Goal: Information Seeking & Learning: Find contact information

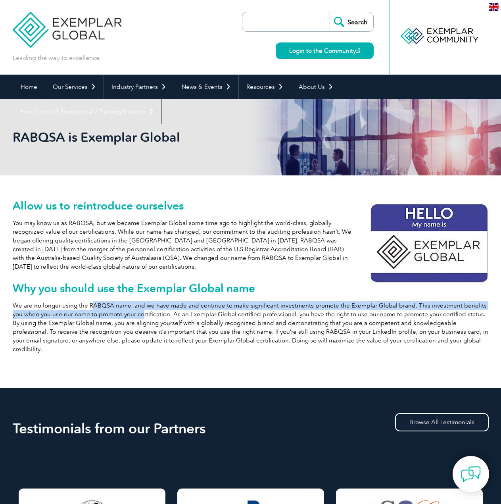
drag, startPoint x: 91, startPoint y: 306, endPoint x: 131, endPoint y: 319, distance: 41.9
click at [131, 227] on p "We are no longer using the RABQSA name, and we have made and continue to make s…" at bounding box center [251, 327] width 476 height 52
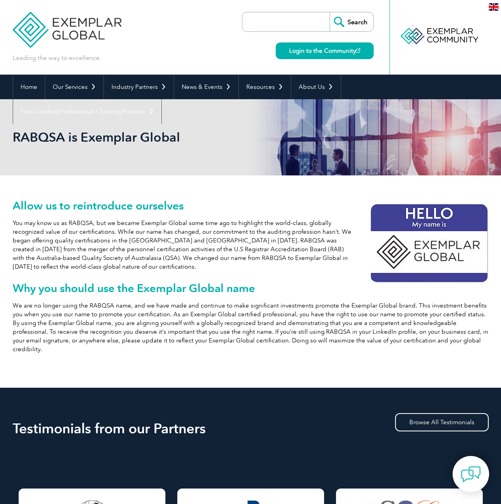
click at [160, 227] on p "We are no longer using the RABQSA name, and we have made and continue to make s…" at bounding box center [251, 327] width 476 height 52
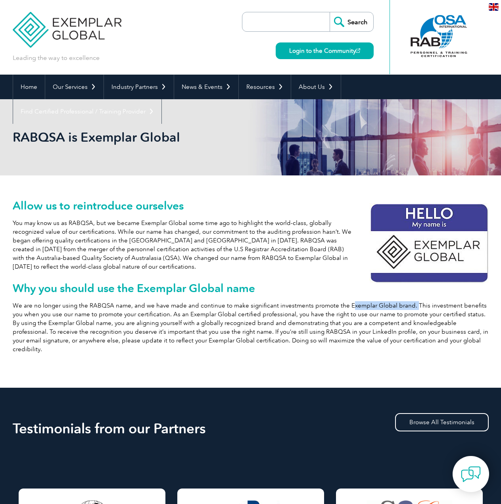
drag, startPoint x: 346, startPoint y: 305, endPoint x: 380, endPoint y: 326, distance: 39.7
click at [411, 227] on p "We are no longer using the RABQSA name, and we have made and continue to make s…" at bounding box center [251, 327] width 476 height 52
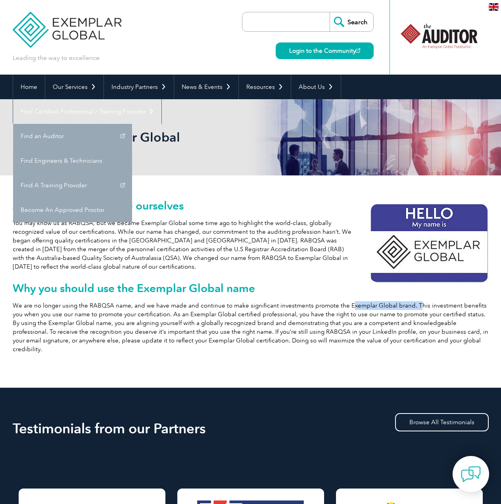
click at [132, 124] on link "Find an Auditor" at bounding box center [72, 136] width 119 height 25
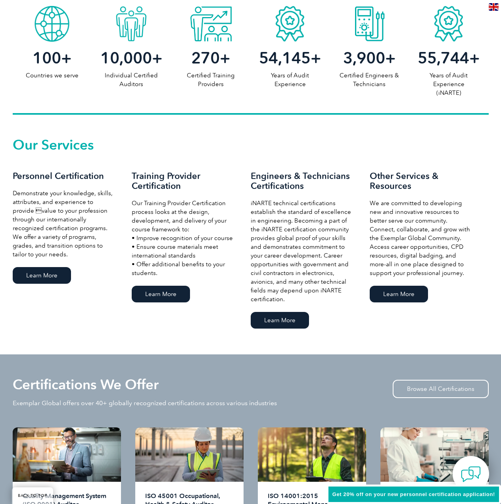
scroll to position [436, 0]
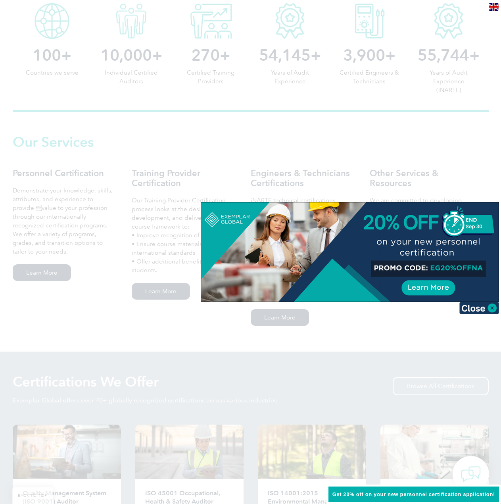
click at [490, 307] on img at bounding box center [479, 308] width 40 height 12
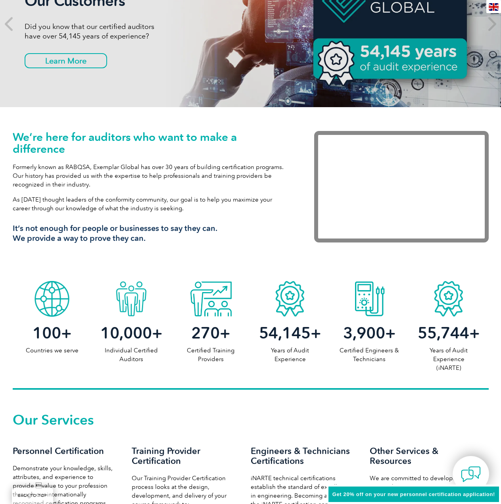
scroll to position [0, 0]
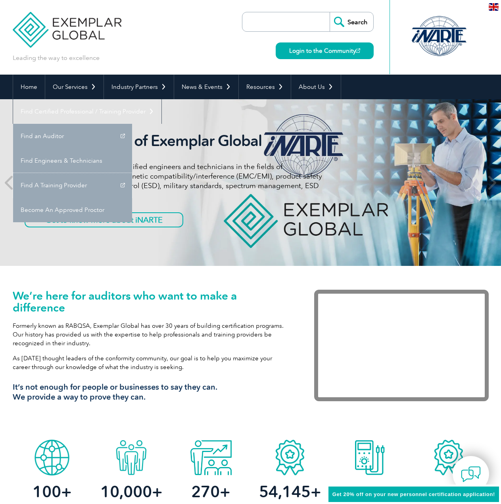
click at [132, 173] on link "Find A Training Provider" at bounding box center [72, 185] width 119 height 25
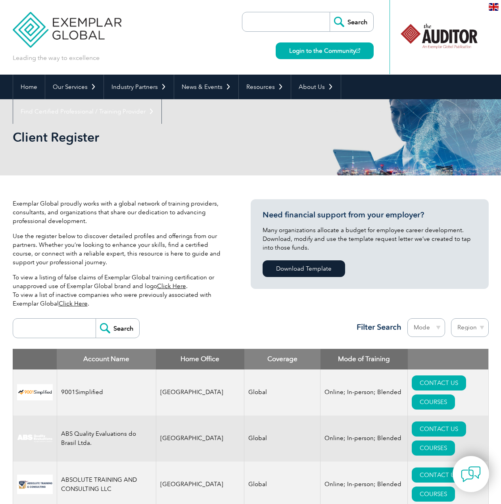
click at [53, 334] on input "search" at bounding box center [56, 328] width 79 height 19
type input "013408"
click at [96, 319] on input "Search" at bounding box center [118, 328] width 44 height 19
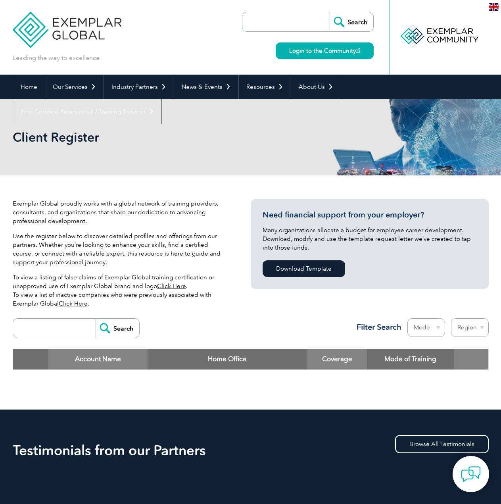
click at [42, 332] on input "search" at bounding box center [56, 328] width 79 height 19
type input "andsam"
click at [96, 319] on input "Search" at bounding box center [118, 328] width 44 height 19
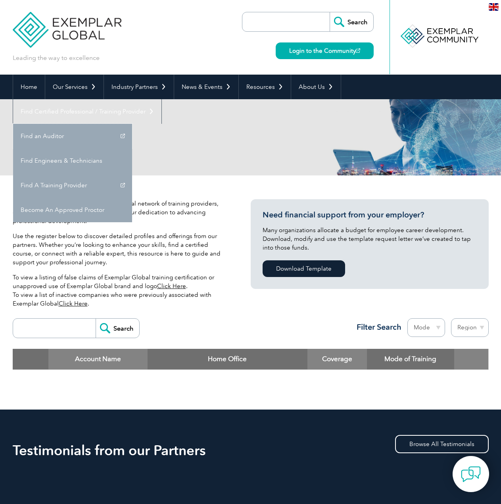
click at [132, 124] on link "Find an Auditor" at bounding box center [72, 136] width 119 height 25
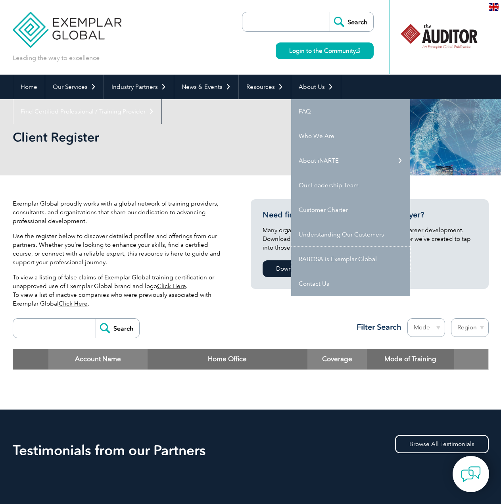
click at [329, 266] on link "RABQSA is Exemplar Global" at bounding box center [350, 259] width 119 height 25
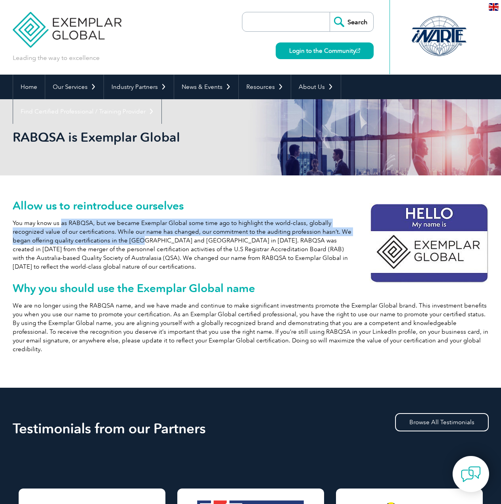
drag, startPoint x: 61, startPoint y: 226, endPoint x: 149, endPoint y: 246, distance: 90.3
click at [149, 246] on p "You may know us as RABQSA, but we became Exemplar Global some time ago to highl…" at bounding box center [251, 245] width 476 height 52
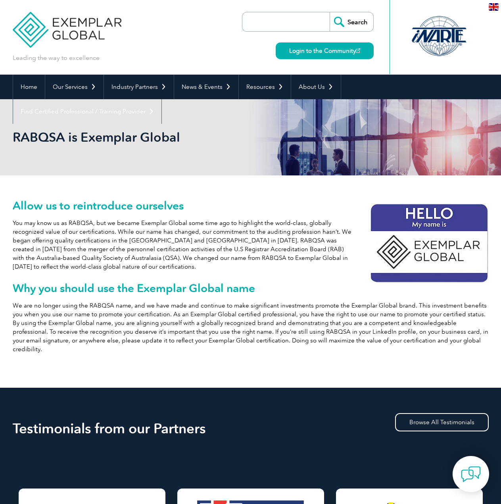
click at [133, 267] on p "You may know us as RABQSA, but we became Exemplar Global some time ago to highl…" at bounding box center [251, 245] width 476 height 52
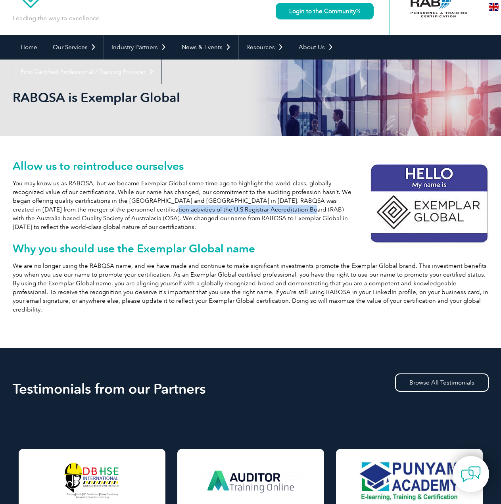
drag, startPoint x: 117, startPoint y: 206, endPoint x: 275, endPoint y: 211, distance: 158.0
click at [275, 211] on p "You may know us as RABQSA, but we became Exemplar Global some time ago to highl…" at bounding box center [251, 205] width 476 height 52
click at [282, 221] on p "You may know us as RABQSA, but we became Exemplar Global some time ago to highl…" at bounding box center [251, 205] width 476 height 52
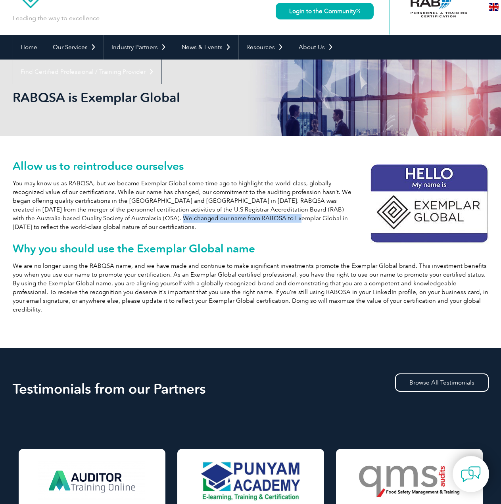
drag, startPoint x: 120, startPoint y: 215, endPoint x: 254, endPoint y: 216, distance: 134.1
click at [252, 216] on p "You may know us as RABQSA, but we became Exemplar Global some time ago to highl…" at bounding box center [251, 205] width 476 height 52
click at [177, 232] on div "Allow us to reintroduce ourselves You may know us as RABQSA, but we became Exem…" at bounding box center [251, 242] width 476 height 212
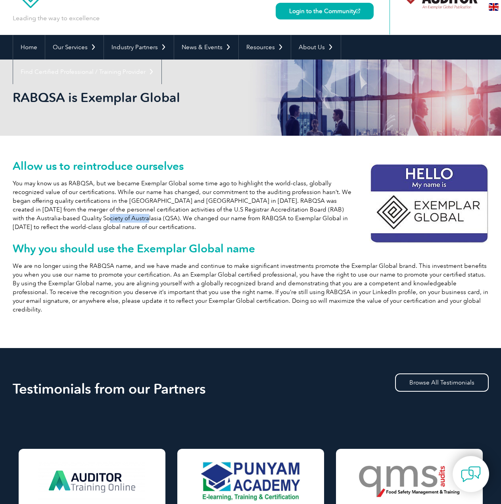
drag, startPoint x: 38, startPoint y: 217, endPoint x: 148, endPoint y: 217, distance: 110.7
click at [140, 217] on p "You may know us as RABQSA, but we became Exemplar Global some time ago to highl…" at bounding box center [251, 205] width 476 height 52
click at [149, 232] on div "Allow us to reintroduce ourselves You may know us as RABQSA, but we became Exem…" at bounding box center [251, 242] width 476 height 212
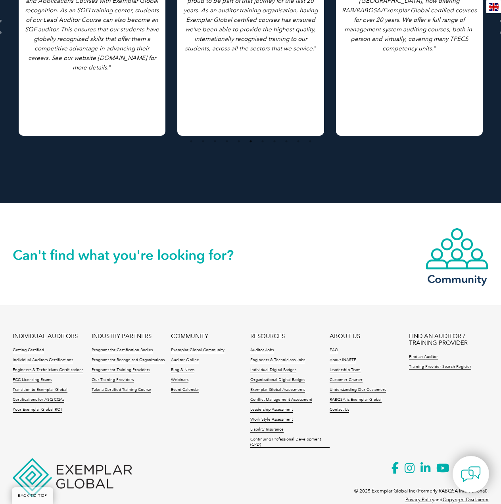
scroll to position [580, 0]
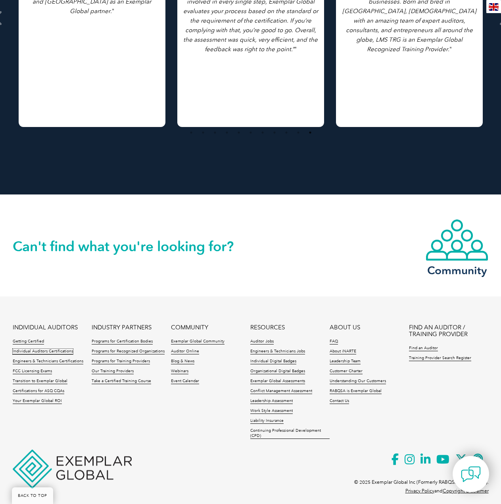
click at [62, 349] on link "Individual Auditors Certifications" at bounding box center [43, 352] width 60 height 6
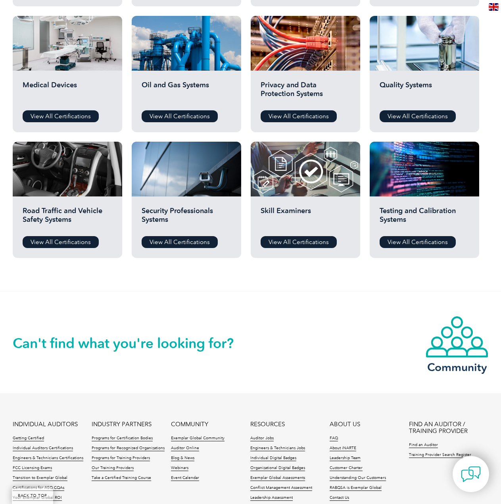
scroll to position [642, 0]
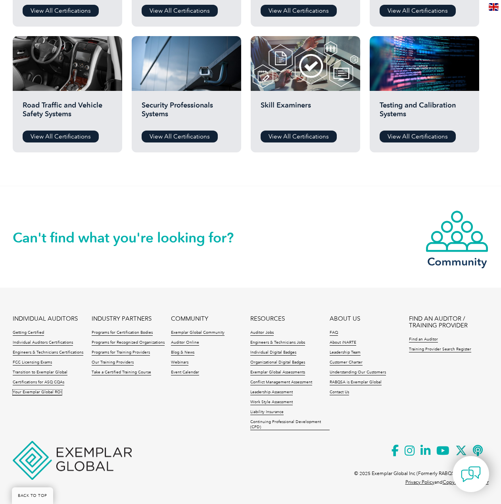
click at [44, 392] on link "Your Exemplar Global ROI" at bounding box center [37, 393] width 49 height 6
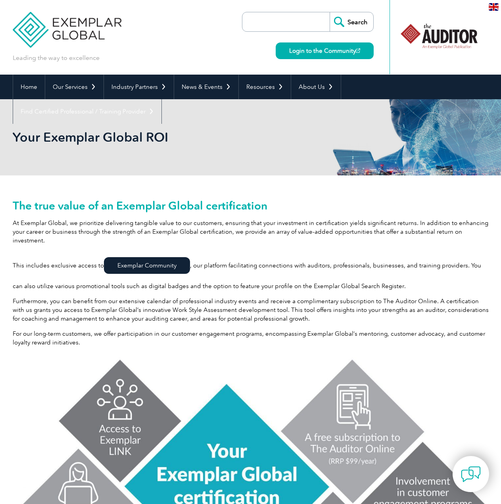
click at [286, 22] on input "search" at bounding box center [287, 21] width 83 height 19
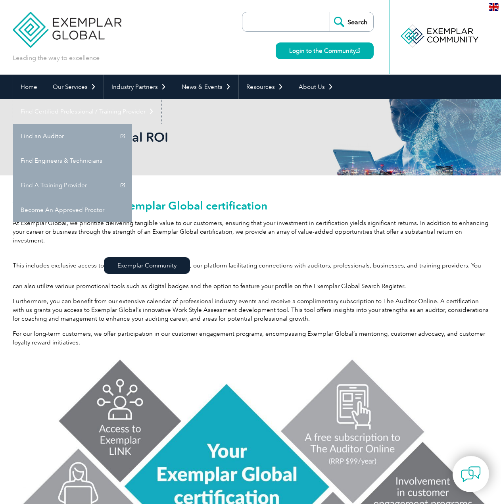
click at [161, 99] on link "Find Certified Professional / Training Provider" at bounding box center [87, 111] width 148 height 25
click at [132, 124] on link "Find an Auditor" at bounding box center [72, 136] width 119 height 25
